Goal: Communication & Community: Ask a question

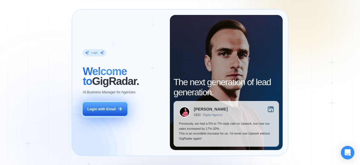
click at [109, 107] on div "Login with Email" at bounding box center [101, 108] width 28 height 5
click at [100, 111] on button "Login with Email" at bounding box center [105, 109] width 44 height 14
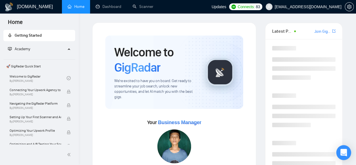
click at [346, 150] on div "Open Intercom Messenger" at bounding box center [343, 152] width 15 height 15
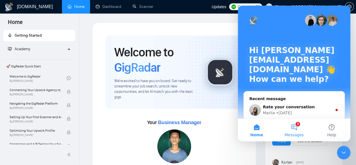
click at [295, 122] on button "3 Messages" at bounding box center [293, 129] width 37 height 22
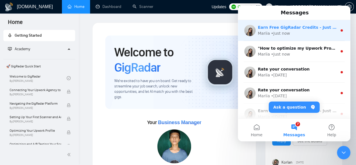
click at [307, 35] on div "Mariia • Just now" at bounding box center [297, 33] width 79 height 6
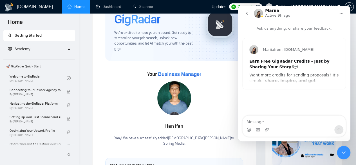
scroll to position [56, 0]
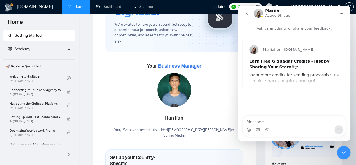
click at [248, 12] on icon "go back" at bounding box center [246, 13] width 4 height 4
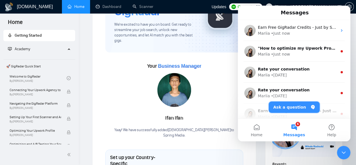
click at [297, 108] on button "Ask a question" at bounding box center [294, 106] width 51 height 11
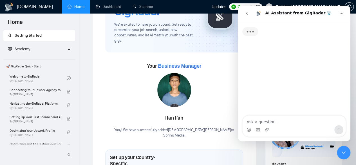
click at [282, 120] on textarea "Ask a question…" at bounding box center [293, 120] width 103 height 10
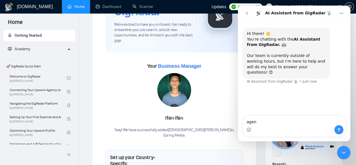
type textarea "agent"
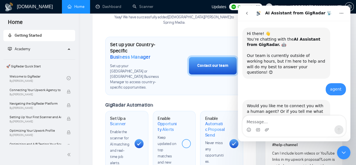
scroll to position [19, 0]
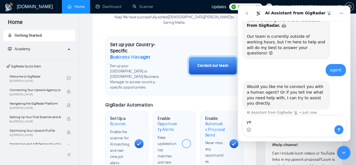
type textarea "yes"
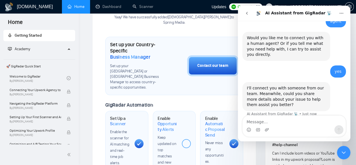
scroll to position [69, 0]
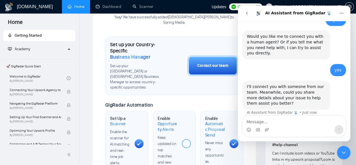
click at [277, 125] on textarea "Message…" at bounding box center [293, 120] width 103 height 10
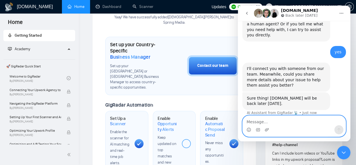
scroll to position [103, 0]
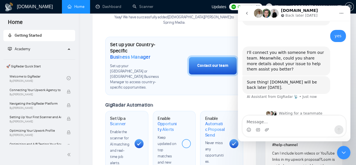
click at [278, 125] on div "Intercom messenger" at bounding box center [293, 129] width 103 height 9
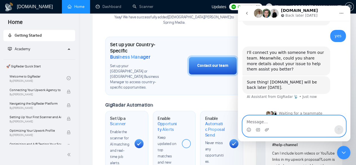
click at [281, 123] on textarea "Message…" at bounding box center [293, 120] width 103 height 10
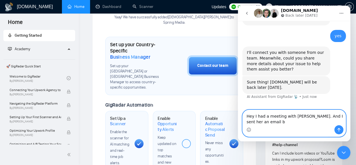
scroll to position [109, 0]
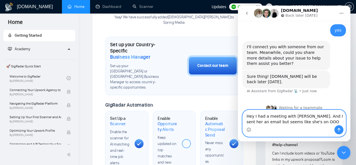
type textarea "Hey I had a meeting with Mariia. And I sent her an email but seems like she's o…"
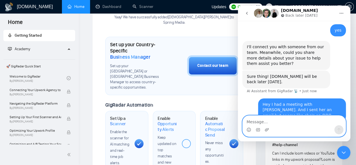
scroll to position [125, 0]
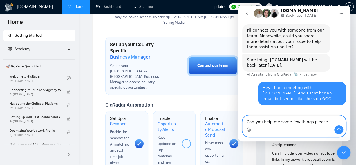
type textarea "Can you help me some few things please?"
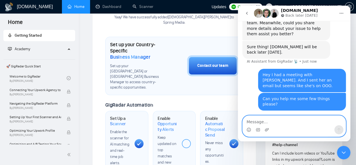
paste textarea "Hey Mariia, Good day! I need your assistance with a few things. 1. Do you think…"
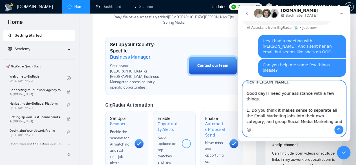
scroll to position [0, 0]
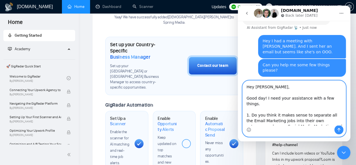
drag, startPoint x: 269, startPoint y: 85, endPoint x: 268, endPoint y: 100, distance: 15.8
click at [245, 88] on textarea "Hey Mariia, Good day! I need your assistance with a few things. 1. Do you think…" at bounding box center [293, 102] width 103 height 44
drag, startPoint x: 270, startPoint y: 104, endPoint x: 240, endPoint y: 85, distance: 36.1
click at [240, 85] on div "Hey Mariia, Good day! I need your assistance with a few things. 1. Do you think…" at bounding box center [294, 108] width 112 height 56
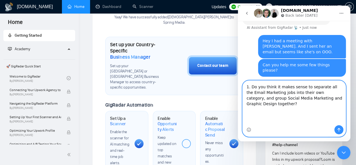
scroll to position [155, 0]
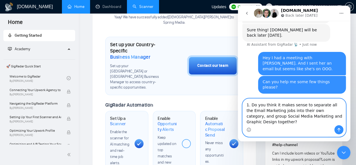
type textarea "1. Do you think it makes sense to separate all the Email Marketing jobs into th…"
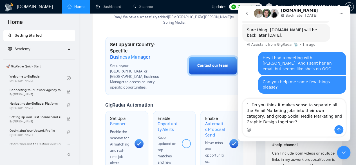
click at [319, 127] on div "Intercom messenger" at bounding box center [293, 129] width 103 height 9
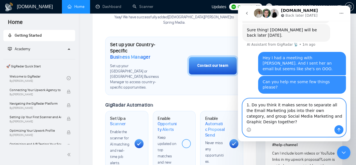
click at [275, 120] on textarea "1. Do you think it makes sense to separate all the Email Marketing jobs into th…" at bounding box center [293, 111] width 103 height 26
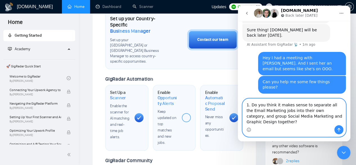
scroll to position [225, 0]
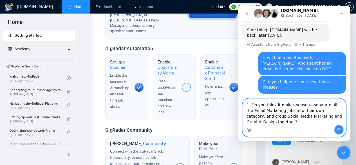
click at [336, 126] on button "Send a message…" at bounding box center [338, 129] width 9 height 9
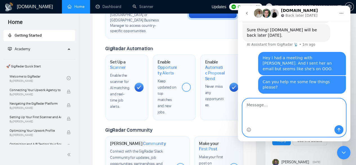
scroll to position [173, 0]
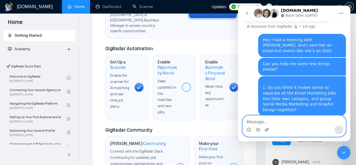
click at [268, 131] on icon "Upload attachment" at bounding box center [266, 129] width 4 height 4
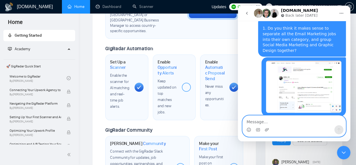
paste textarea "Also, could you share a screenshot or the name of a sample Upwork profile I can…"
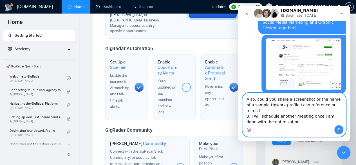
click at [251, 111] on textarea "Also, could you share a screenshot or the name of a sample Upwork profile I can…" at bounding box center [293, 109] width 103 height 32
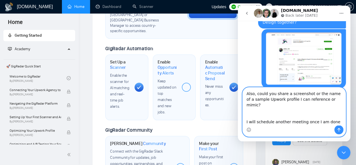
scroll to position [266, 0]
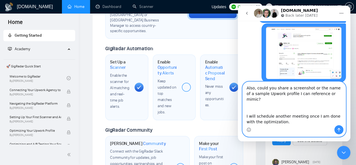
click at [334, 91] on textarea "Also, could you share a screenshot or the name of a sample Upwork profile I can…" at bounding box center [293, 103] width 103 height 43
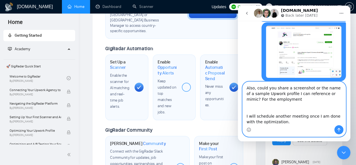
type textarea "Also, could you share a screenshot or the name of a sample Upwork profile I can…"
click at [280, 112] on textarea "Also, could you share a screenshot or the name of a sample Upwork profile I can…" at bounding box center [293, 103] width 103 height 43
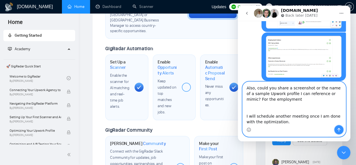
click at [338, 129] on icon "Send a message…" at bounding box center [338, 130] width 3 height 4
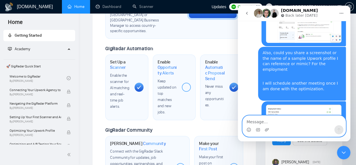
scroll to position [330, 0]
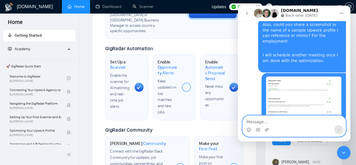
click at [307, 122] on textarea "Message…" at bounding box center [293, 120] width 103 height 10
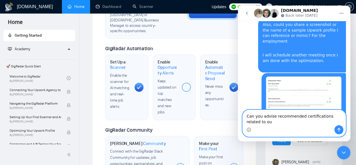
scroll to position [336, 0]
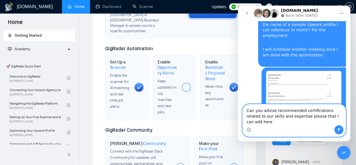
type textarea "Can you advise recommended certifications related to our skills and expertise p…"
paste textarea "Message…"
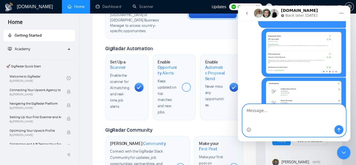
scroll to position [369, 0]
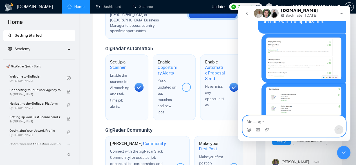
click at [316, 120] on textarea "Message…" at bounding box center [293, 120] width 103 height 10
paste textarea "Could you recommend certifications relevant to our skills and expertise that I …"
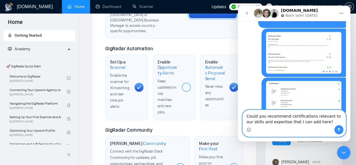
type textarea "Could you recommend certifications relevant to our skills and expertise that I …"
click at [335, 128] on button "Send a message…" at bounding box center [338, 129] width 9 height 9
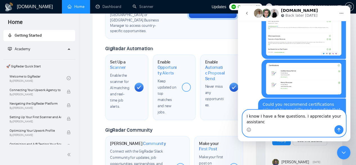
scroll to position [398, 0]
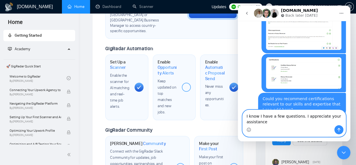
type textarea "I know I have a few questions. I appreciate your assistanc"
